Goal: Go to known website: Go to known website

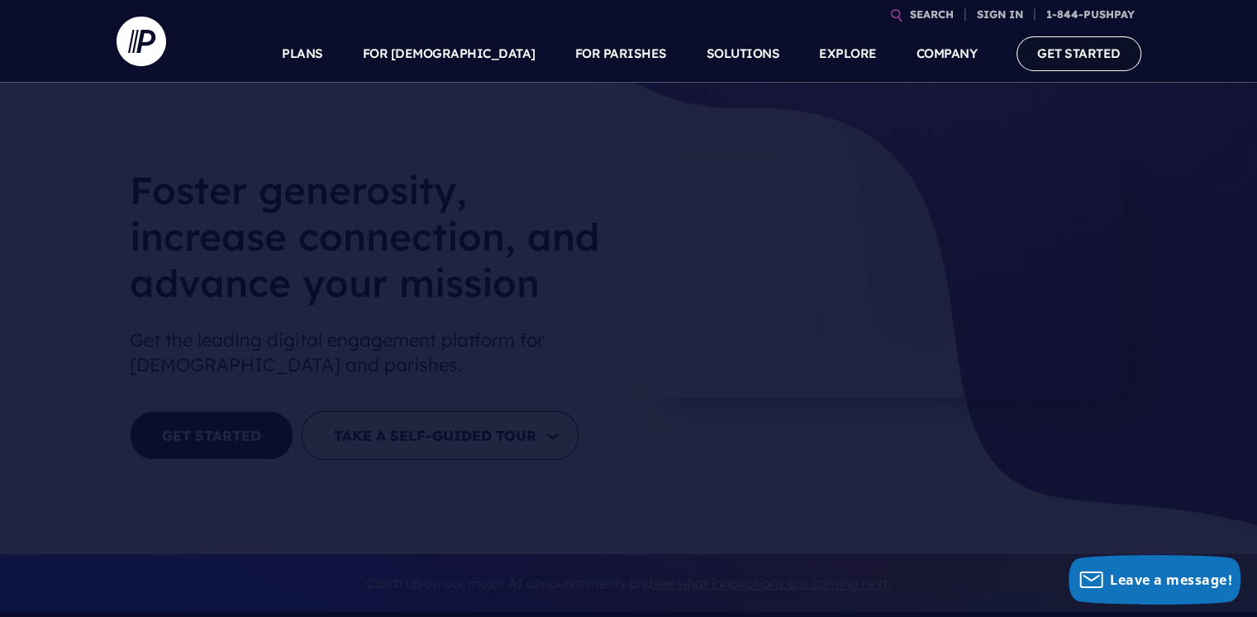
click at [1067, 60] on link "GET STARTED" at bounding box center [1079, 53] width 125 height 34
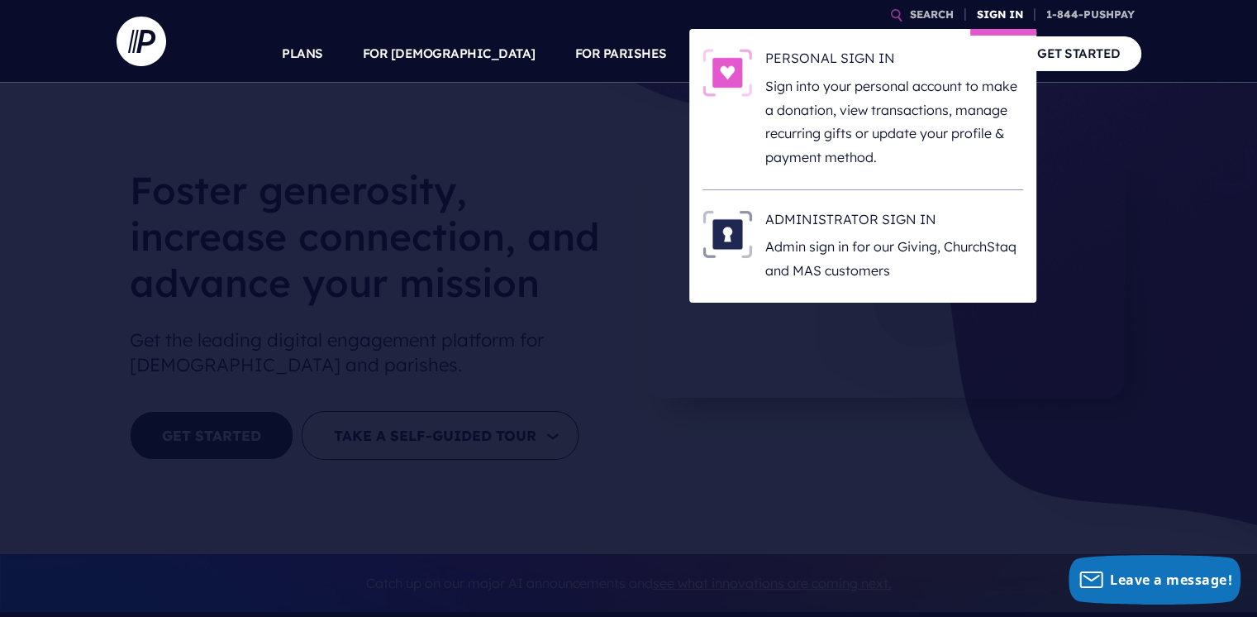
click at [1011, 14] on link "SIGN IN" at bounding box center [1001, 14] width 60 height 29
click at [938, 131] on p "Sign into your personal account to make a donation, view transactions, manage r…" at bounding box center [895, 121] width 258 height 95
